Goal: Register for event/course

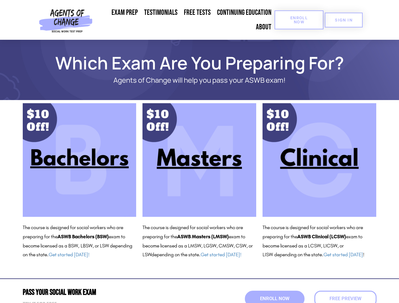
click at [299, 20] on span "Enroll Now" at bounding box center [299, 20] width 29 height 8
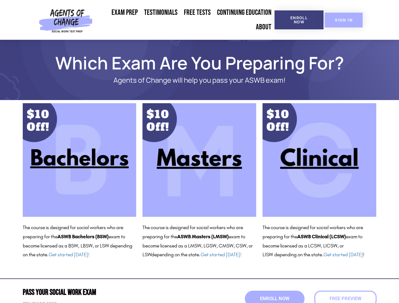
click at [344, 20] on span "SIGN IN" at bounding box center [344, 20] width 18 height 4
click at [275, 299] on span "Enroll Now" at bounding box center [274, 299] width 29 height 5
click at [275, 299] on span "Enroll Now" at bounding box center [274, 298] width 32 height 5
click at [345, 299] on span "Free Preview" at bounding box center [345, 299] width 32 height 5
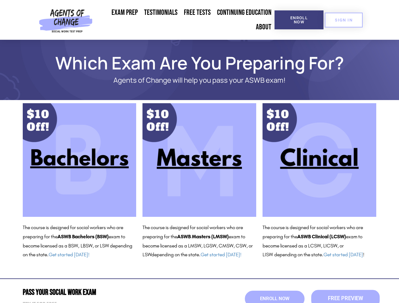
click at [345, 299] on span "Free Preview" at bounding box center [345, 298] width 35 height 5
